Goal: Task Accomplishment & Management: Manage account settings

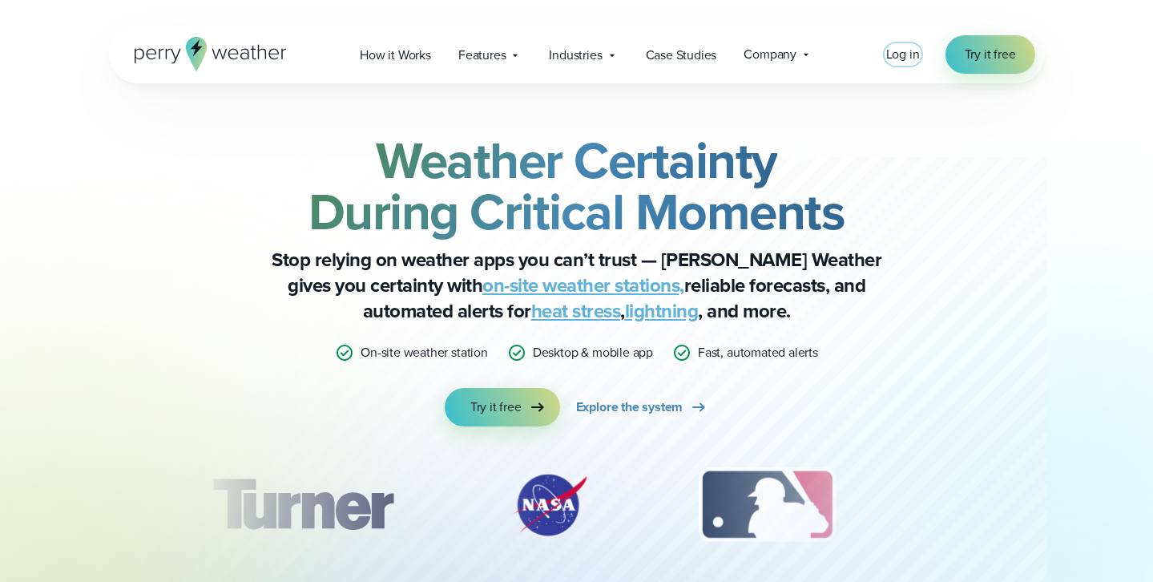
click at [910, 44] on div "Log in Try it free" at bounding box center [960, 54] width 149 height 38
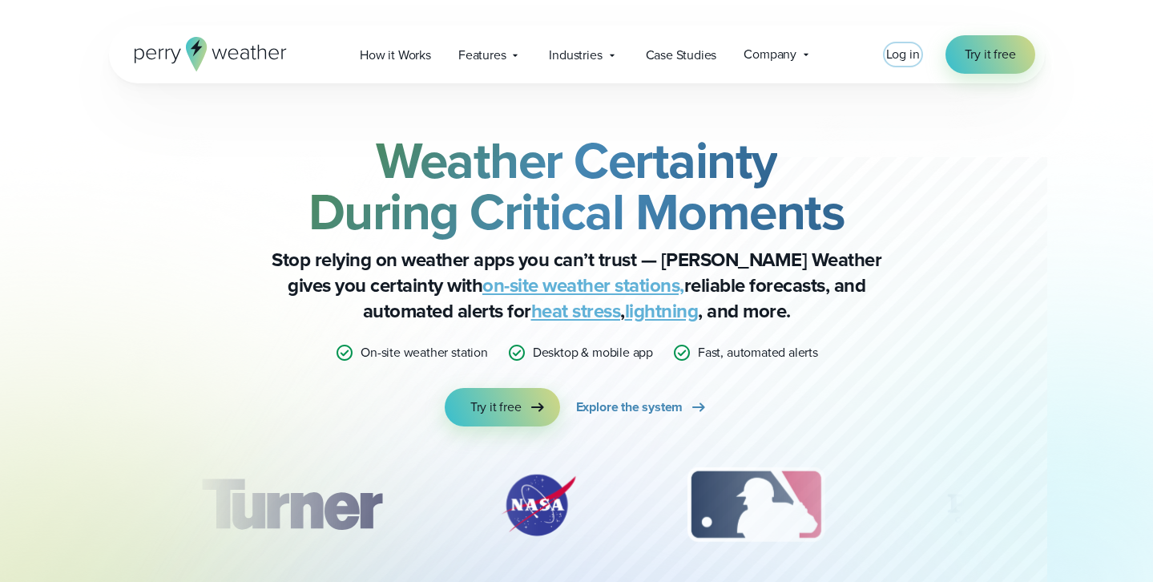
click at [906, 54] on span "Log in" at bounding box center [903, 54] width 34 height 18
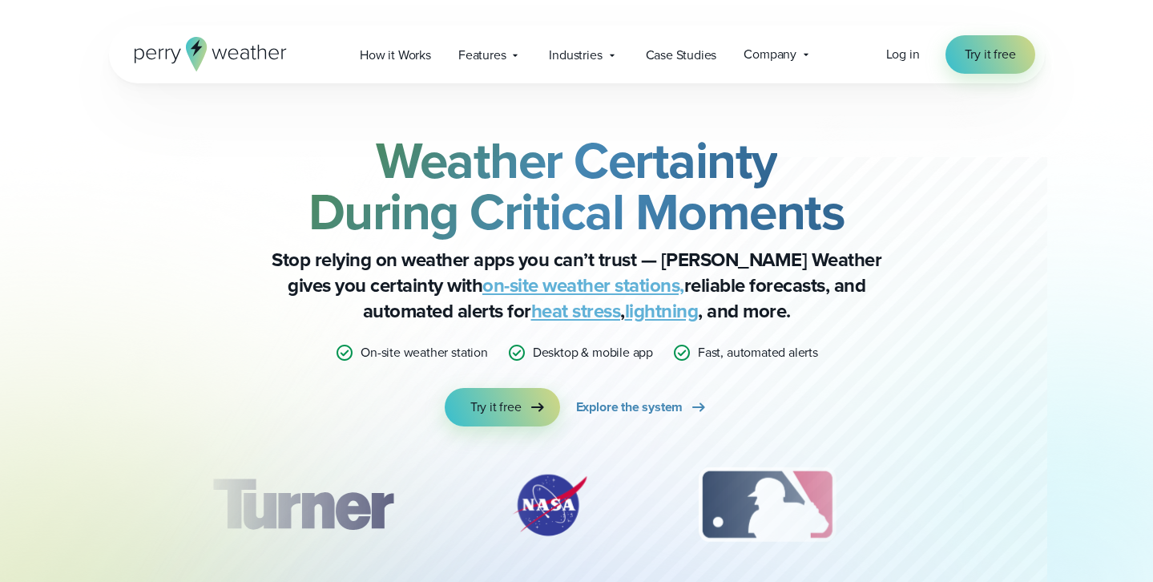
click at [885, 58] on div "Open Menu Log in Try it free How it Works" at bounding box center [577, 55] width 936 height 58
click at [893, 58] on span "Log in" at bounding box center [903, 54] width 34 height 18
